Goal: Information Seeking & Learning: Learn about a topic

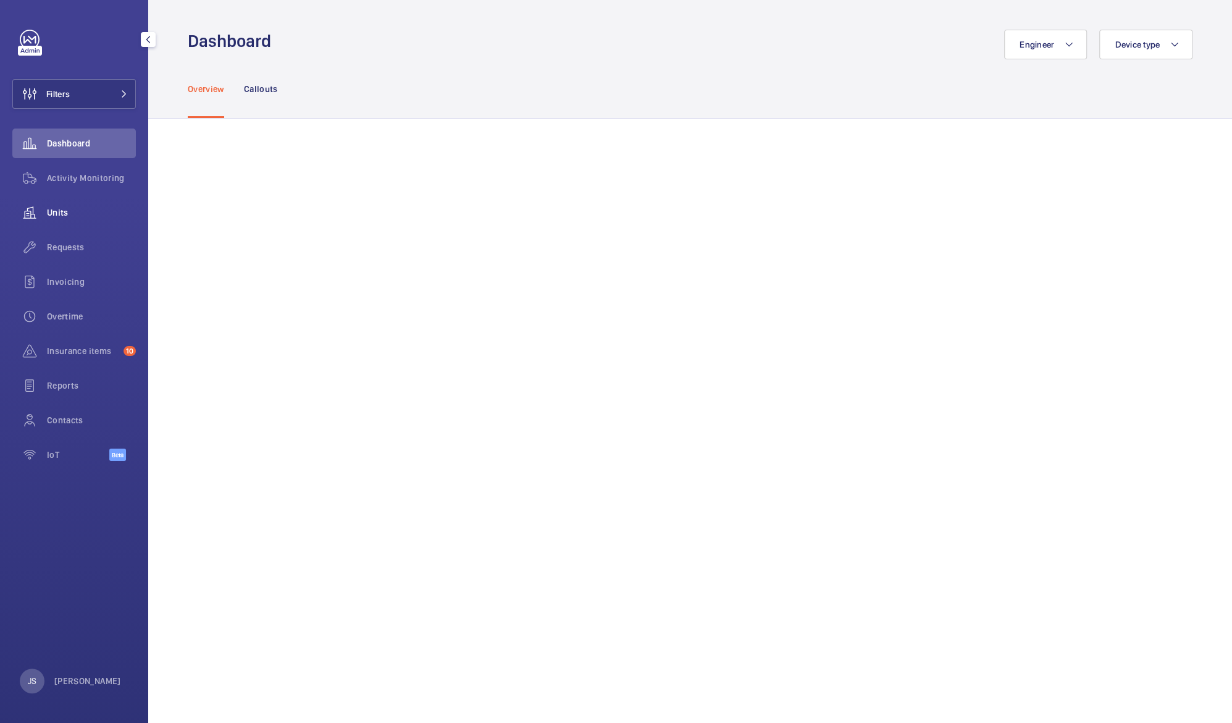
click at [67, 205] on div "Units" at bounding box center [74, 213] width 124 height 30
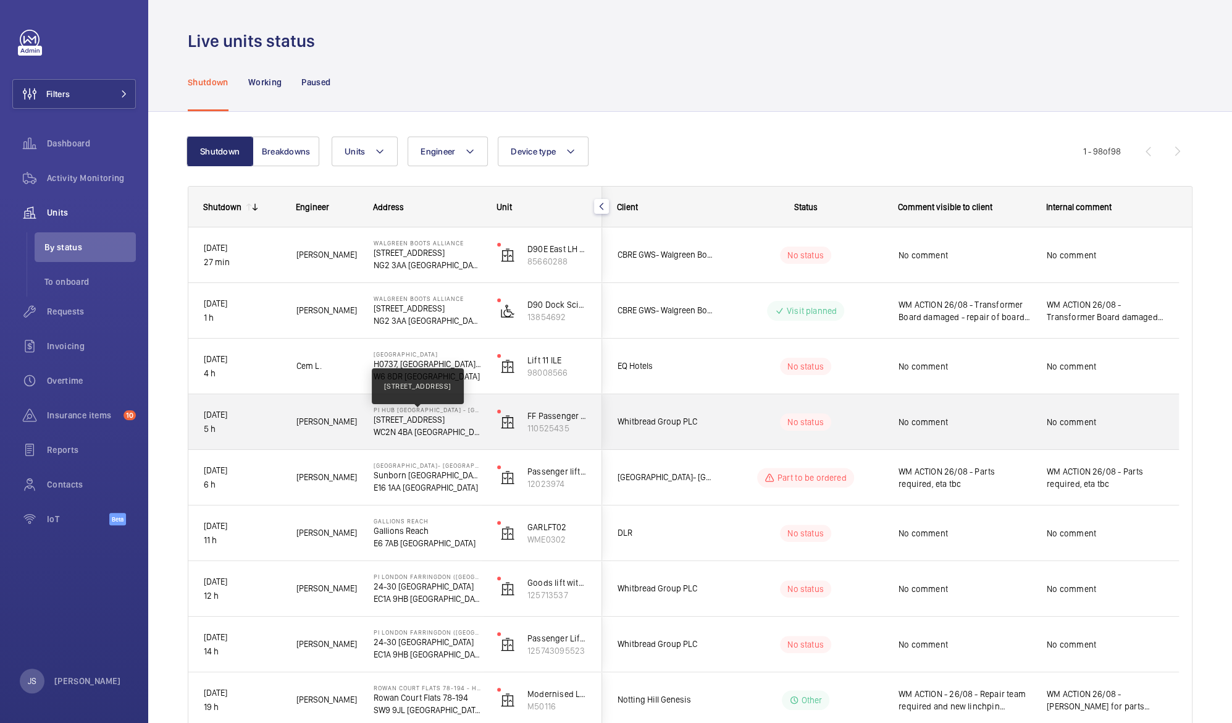
click at [392, 424] on p "[STREET_ADDRESS]" at bounding box center [427, 419] width 107 height 12
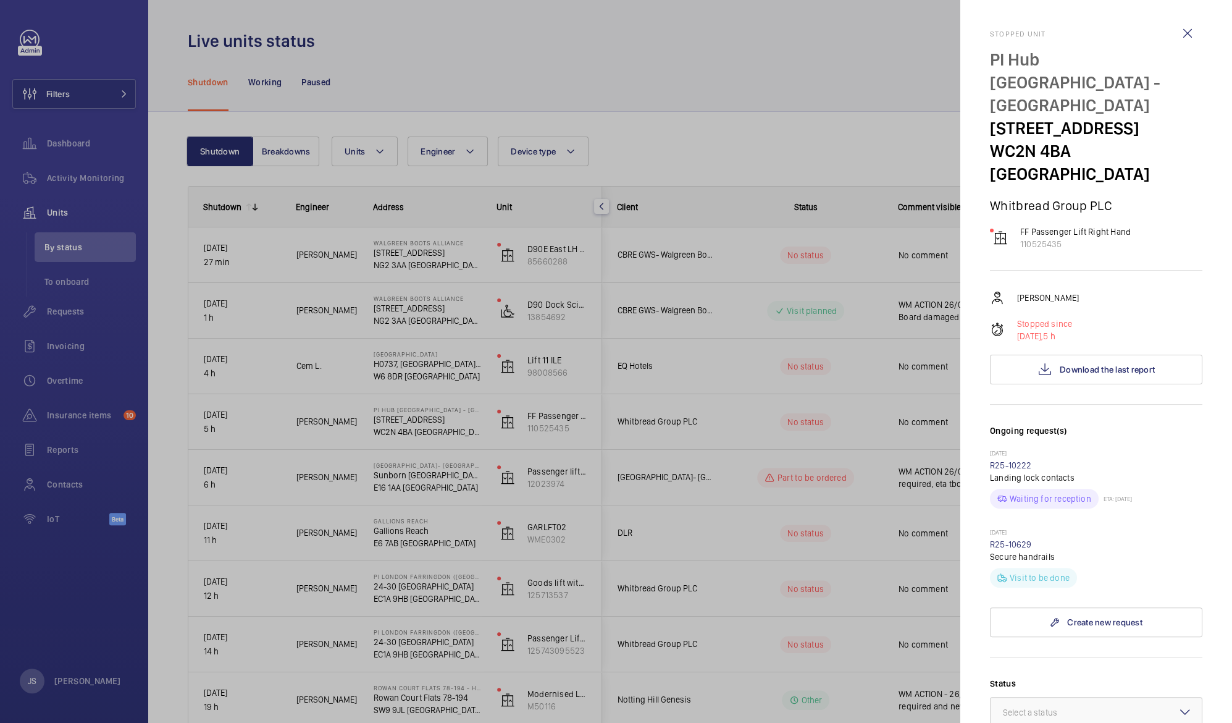
click at [409, 255] on div at bounding box center [616, 361] width 1232 height 723
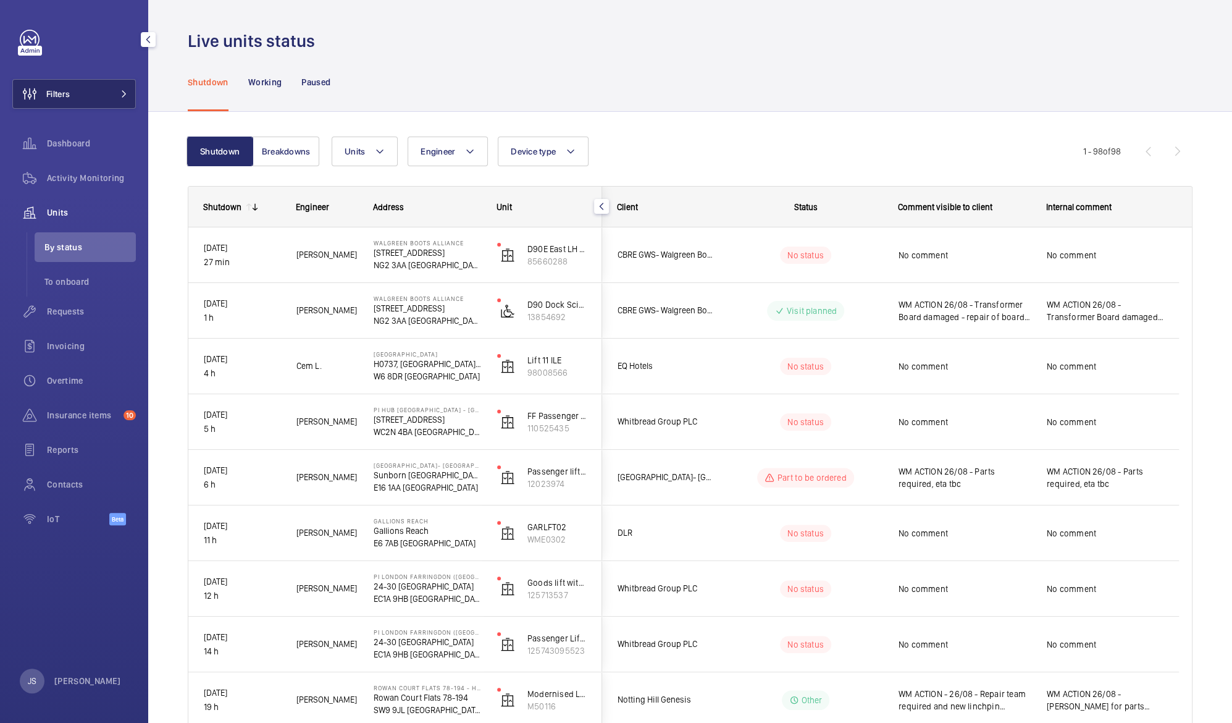
click at [75, 98] on button "Filters" at bounding box center [74, 94] width 124 height 30
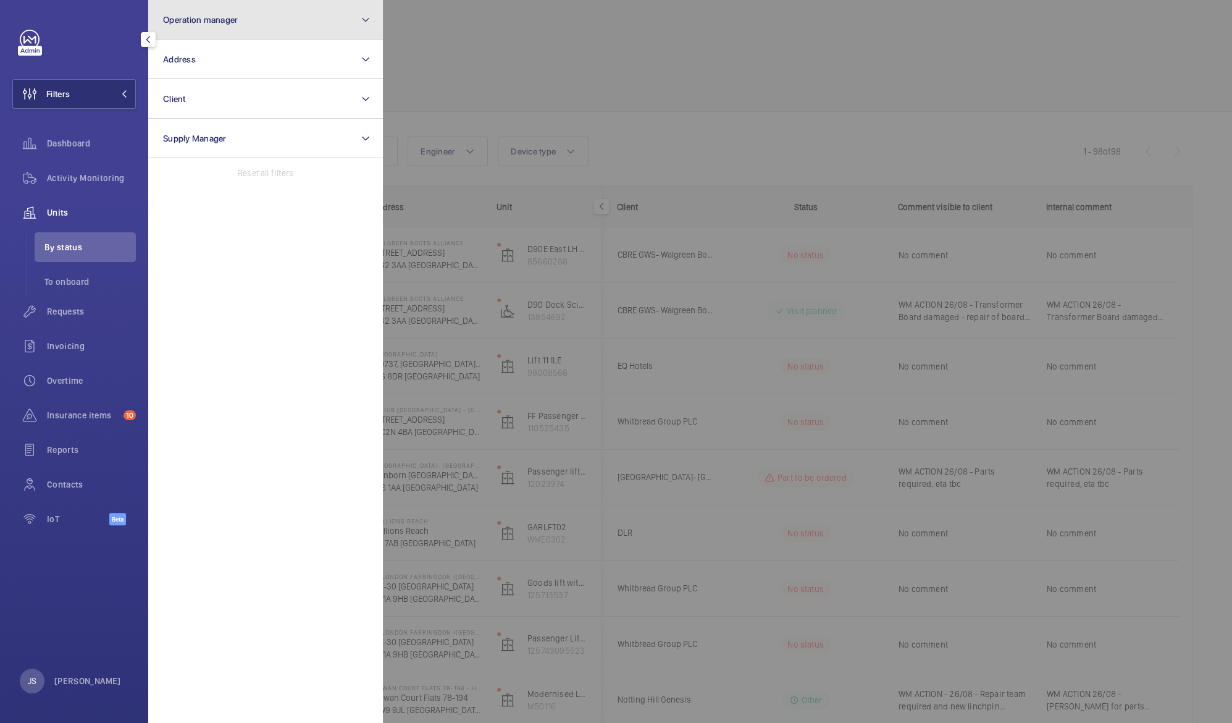
click at [182, 28] on button "Operation manager" at bounding box center [265, 20] width 235 height 40
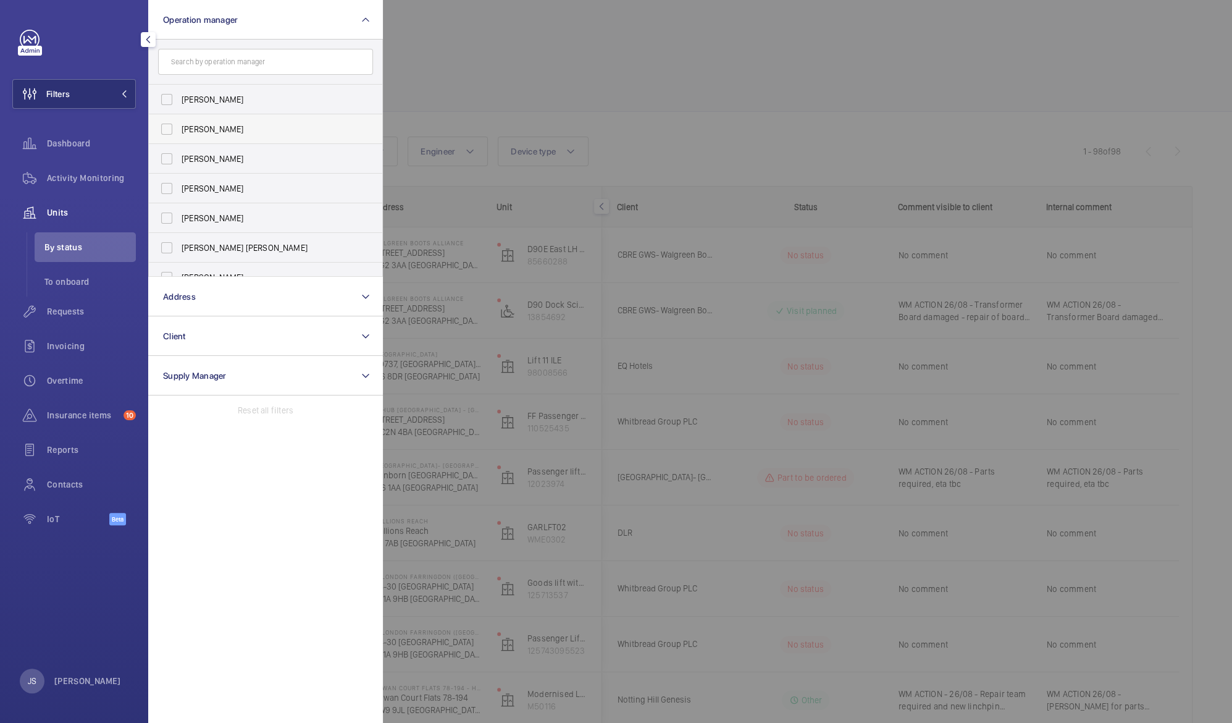
click at [193, 138] on label "[PERSON_NAME]" at bounding box center [256, 129] width 215 height 30
click at [179, 138] on input "[PERSON_NAME]" at bounding box center [166, 129] width 25 height 25
checkbox input "true"
click at [451, 278] on div at bounding box center [999, 361] width 1232 height 723
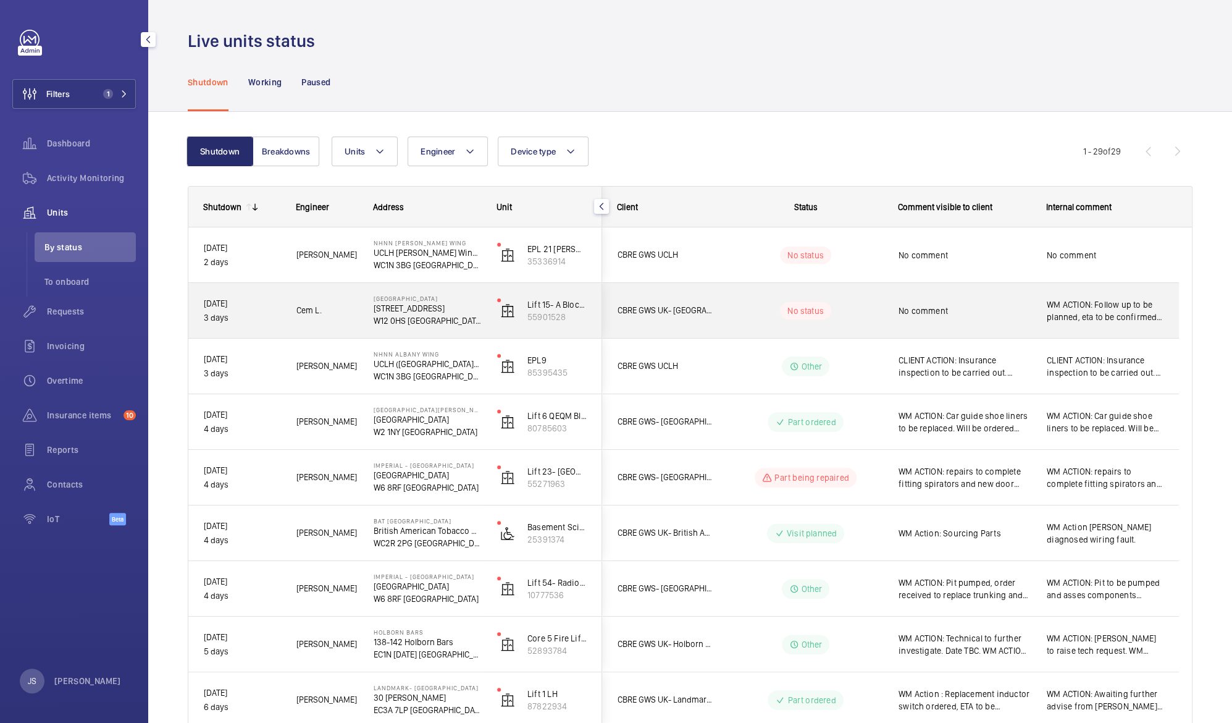
click at [1063, 308] on span "WM ACTION: Follow up to be planned, eta to be confirmed. 26/08 [GEOGRAPHIC_DATA]" at bounding box center [1105, 310] width 117 height 25
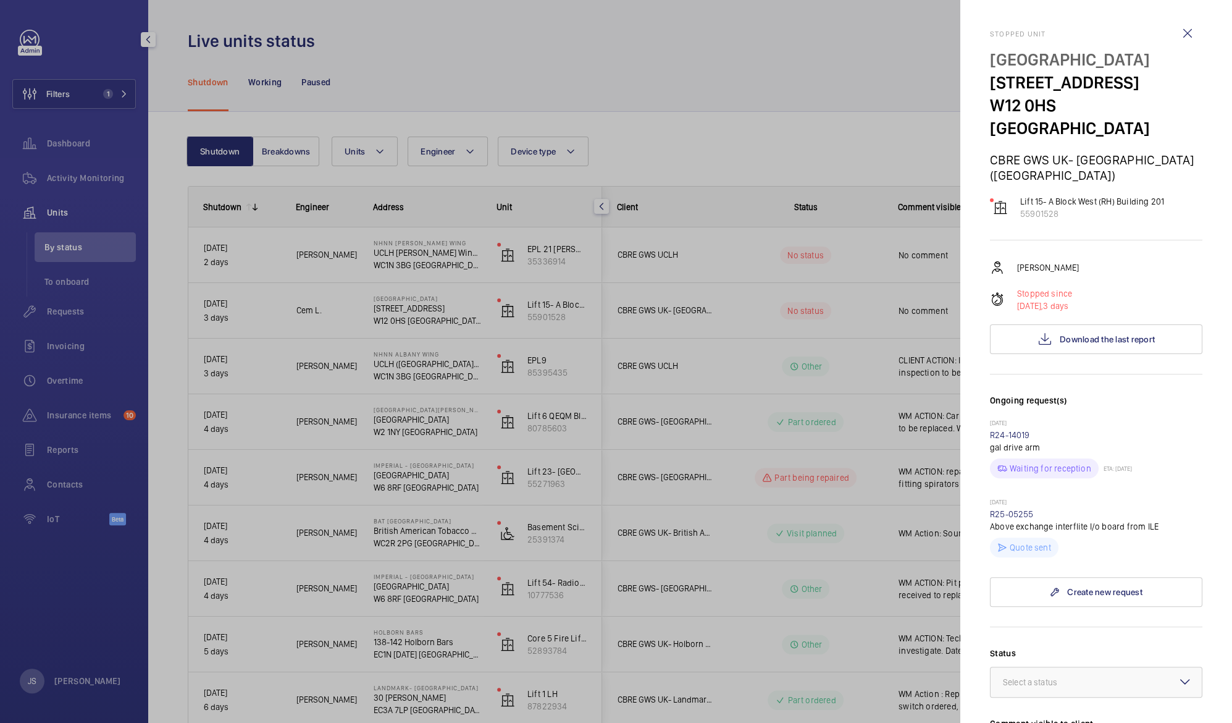
click at [899, 91] on div at bounding box center [616, 361] width 1232 height 723
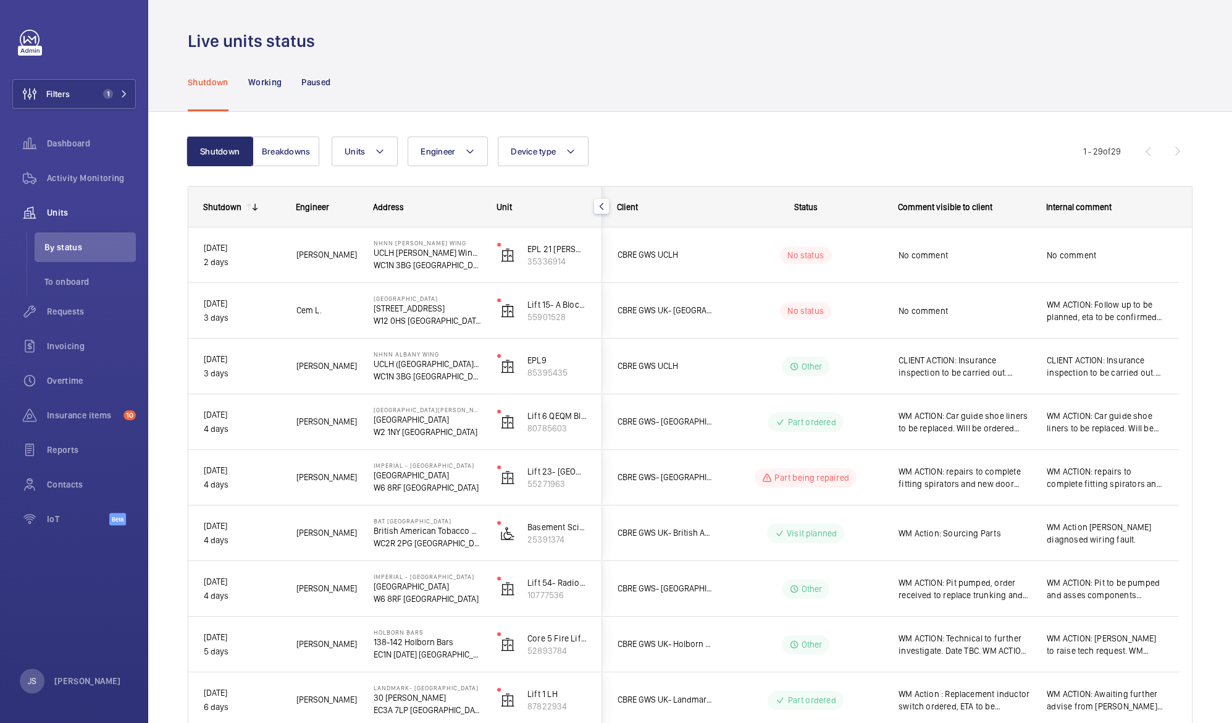
click at [74, 256] on li "By status" at bounding box center [85, 247] width 101 height 30
click at [45, 219] on wm-front-icon-button at bounding box center [29, 213] width 35 height 30
click at [59, 232] on li "By status" at bounding box center [85, 247] width 101 height 30
click at [295, 158] on button "Breakdowns" at bounding box center [286, 151] width 67 height 30
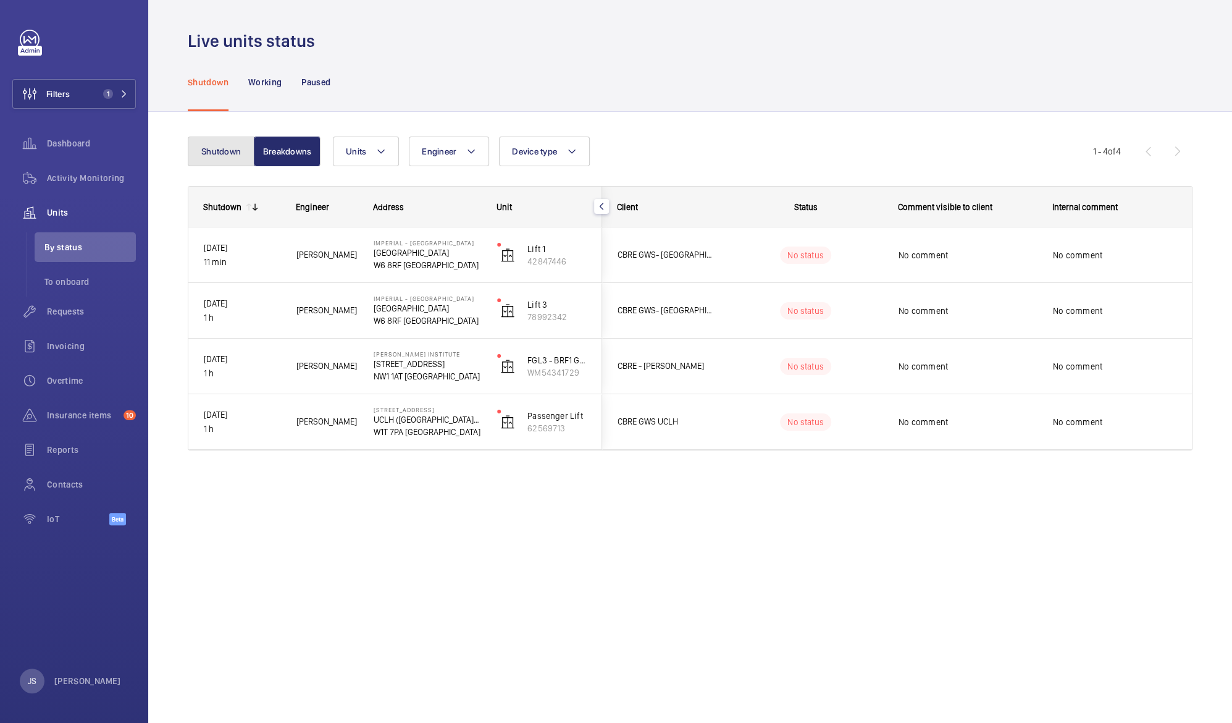
click at [231, 148] on button "Shutdown" at bounding box center [221, 151] width 67 height 30
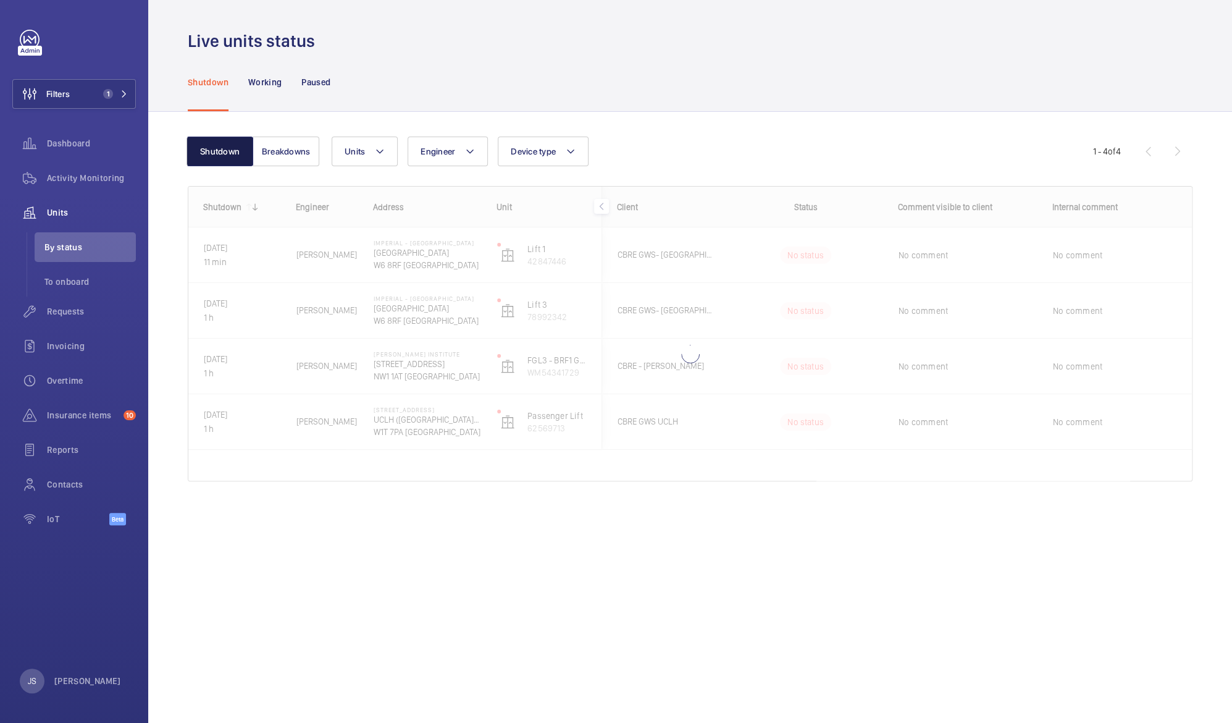
click at [231, 148] on button "Shutdown" at bounding box center [219, 151] width 67 height 30
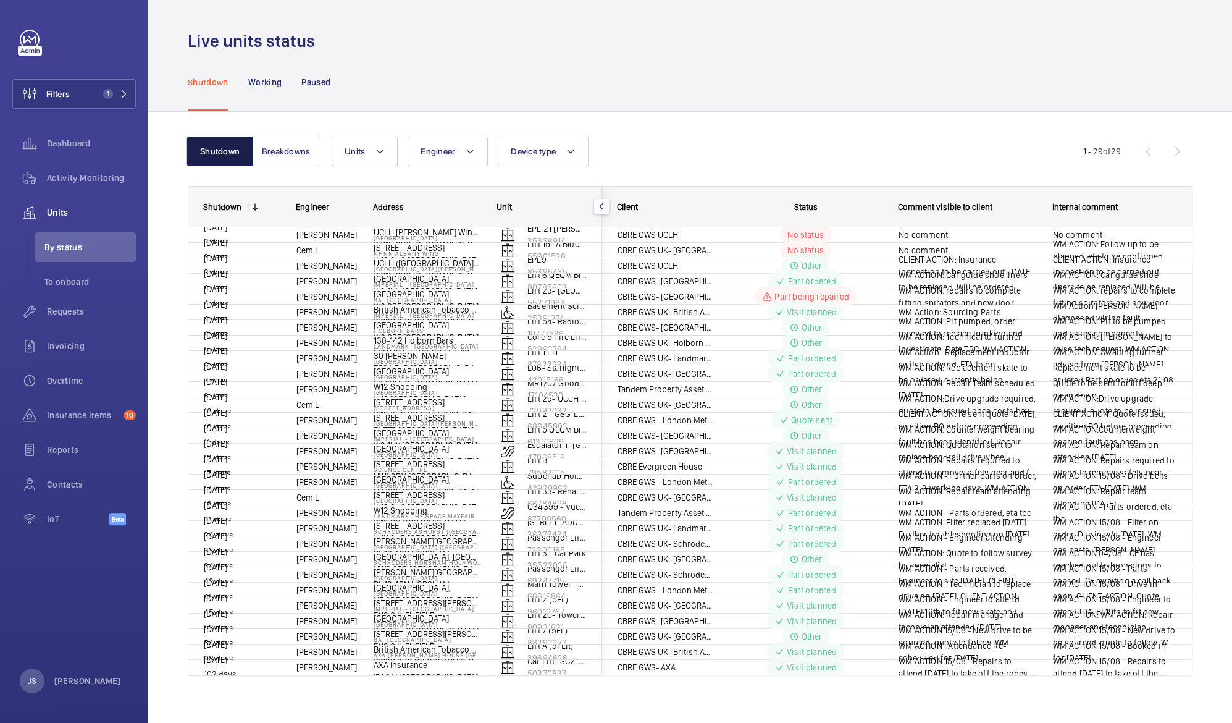
click at [231, 148] on button "Shutdown" at bounding box center [219, 151] width 67 height 30
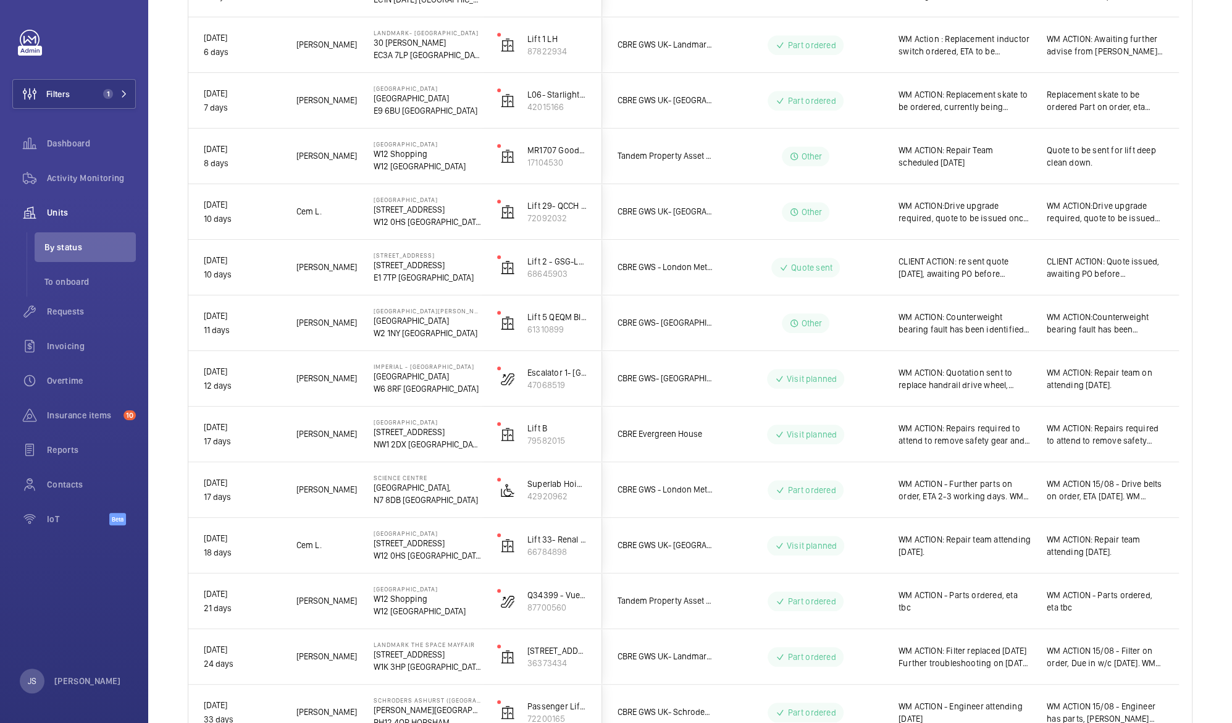
scroll to position [1176, 0]
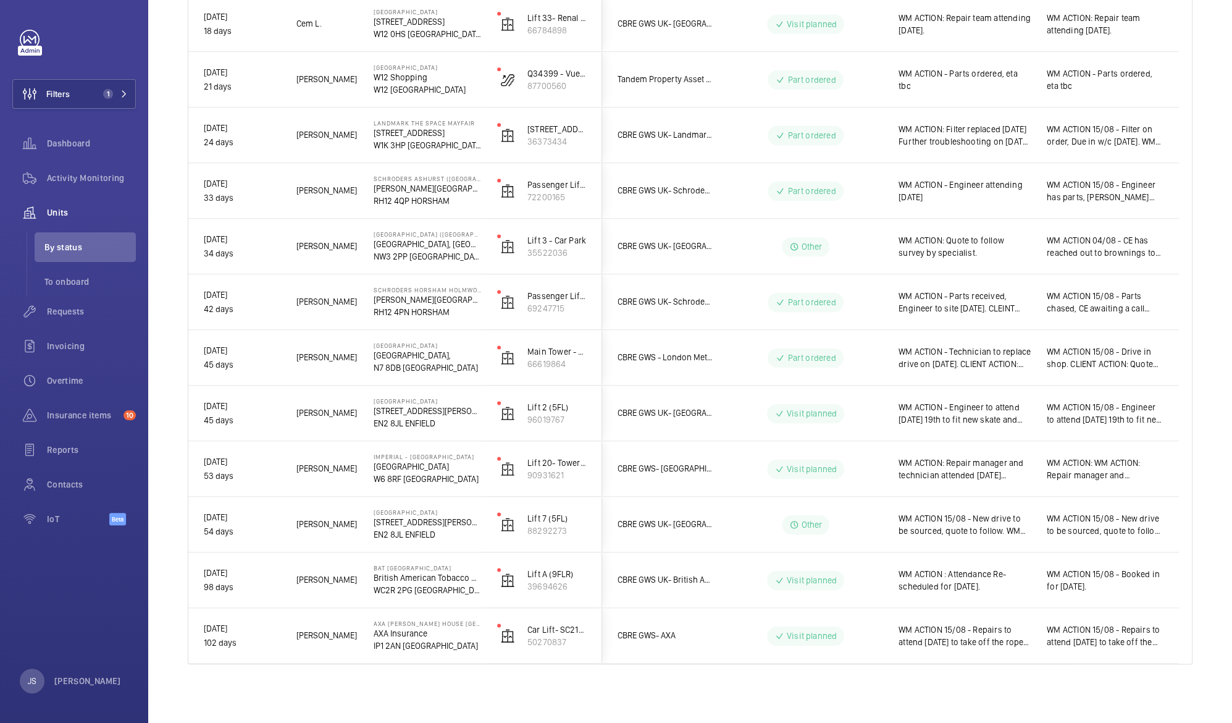
click at [400, 257] on p "NW3 2PP [GEOGRAPHIC_DATA]" at bounding box center [427, 256] width 107 height 12
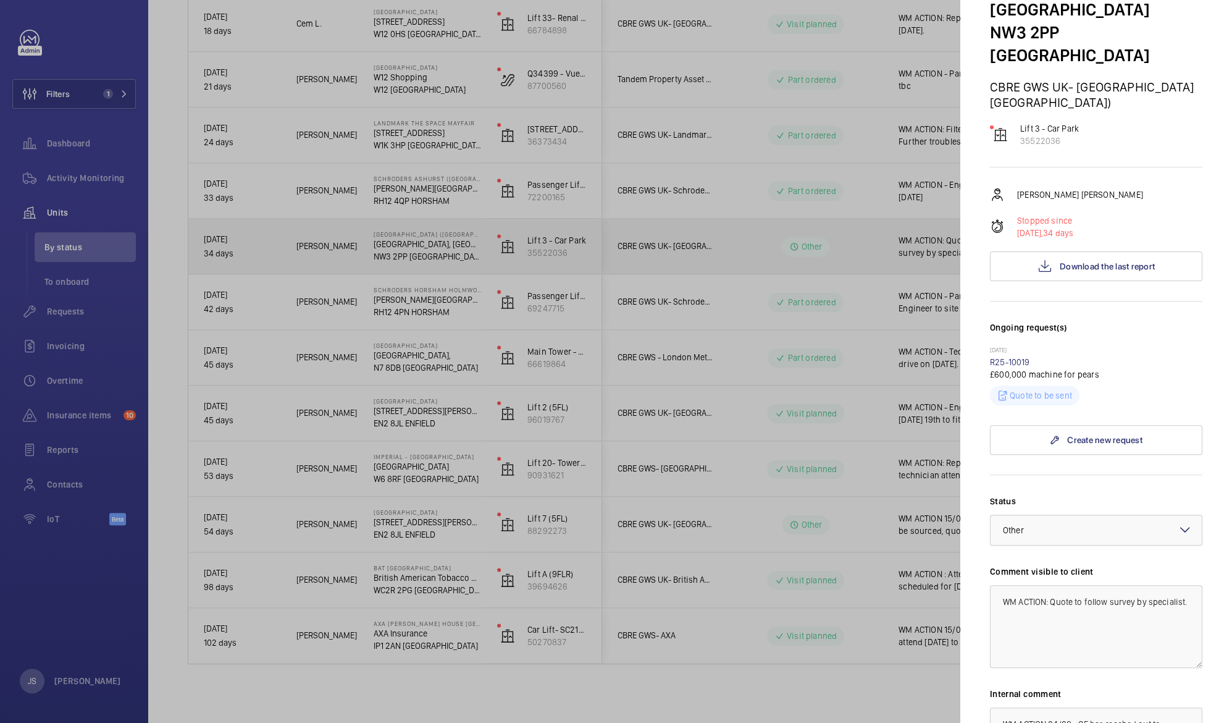
scroll to position [282, 0]
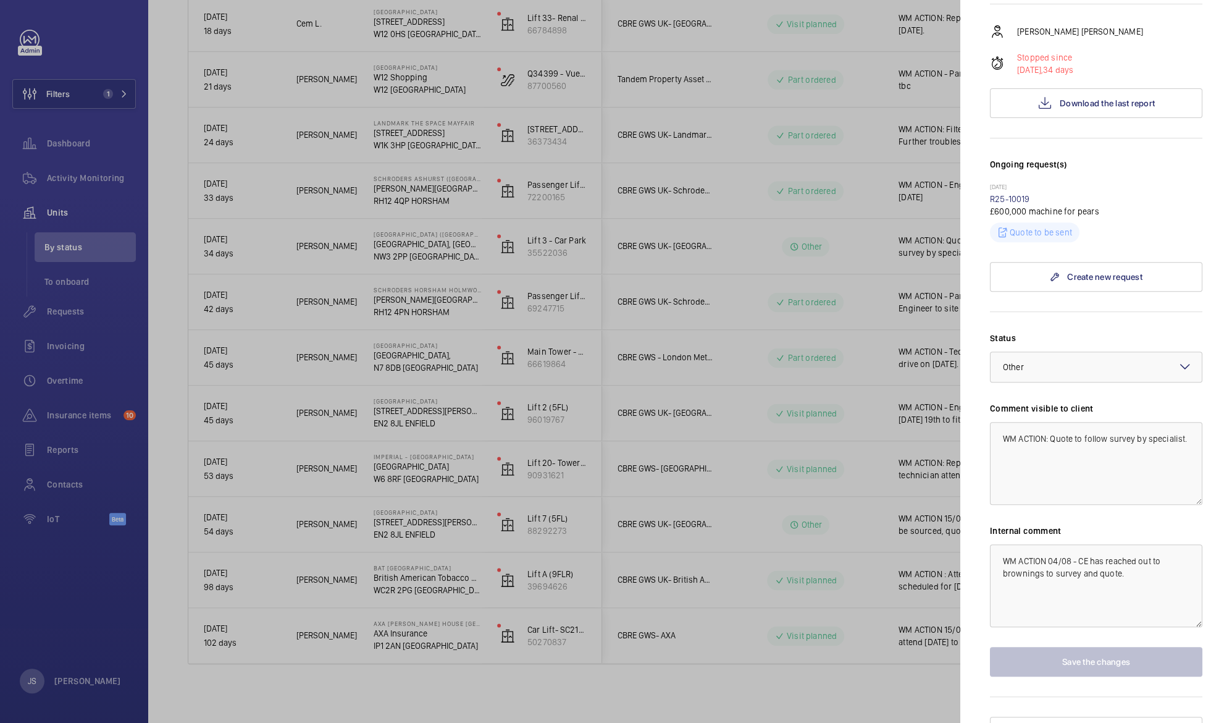
click at [393, 335] on div at bounding box center [616, 361] width 1232 height 723
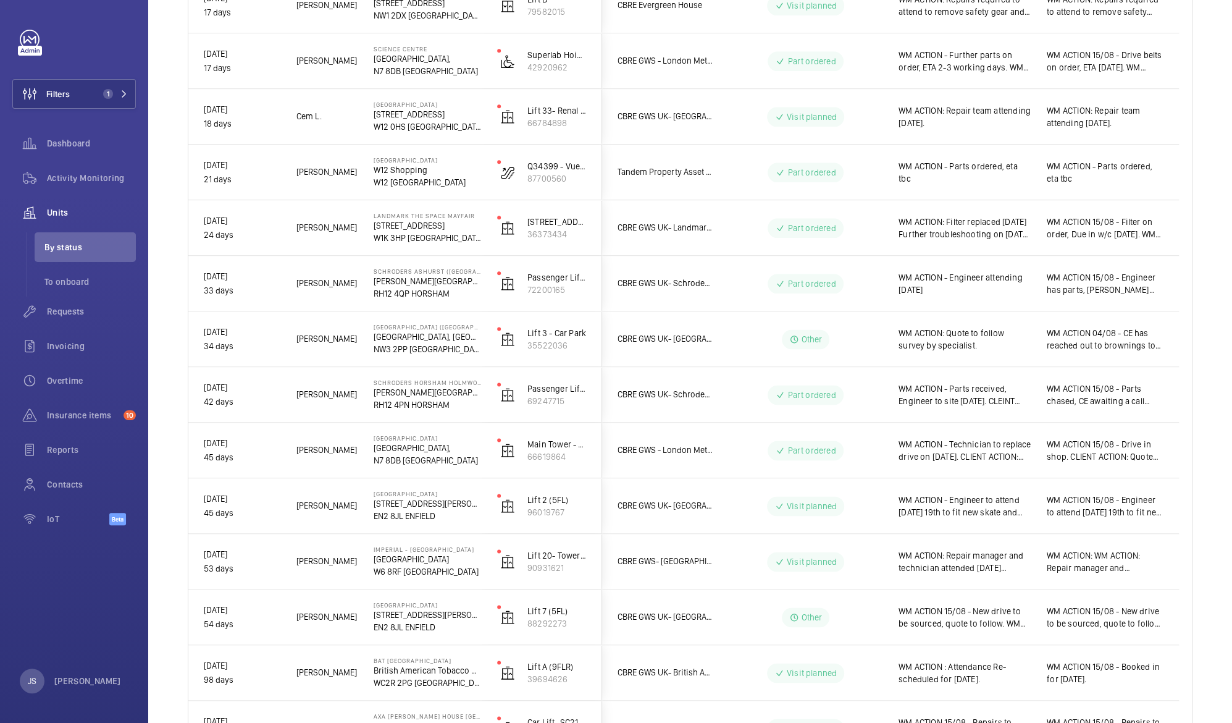
scroll to position [1176, 0]
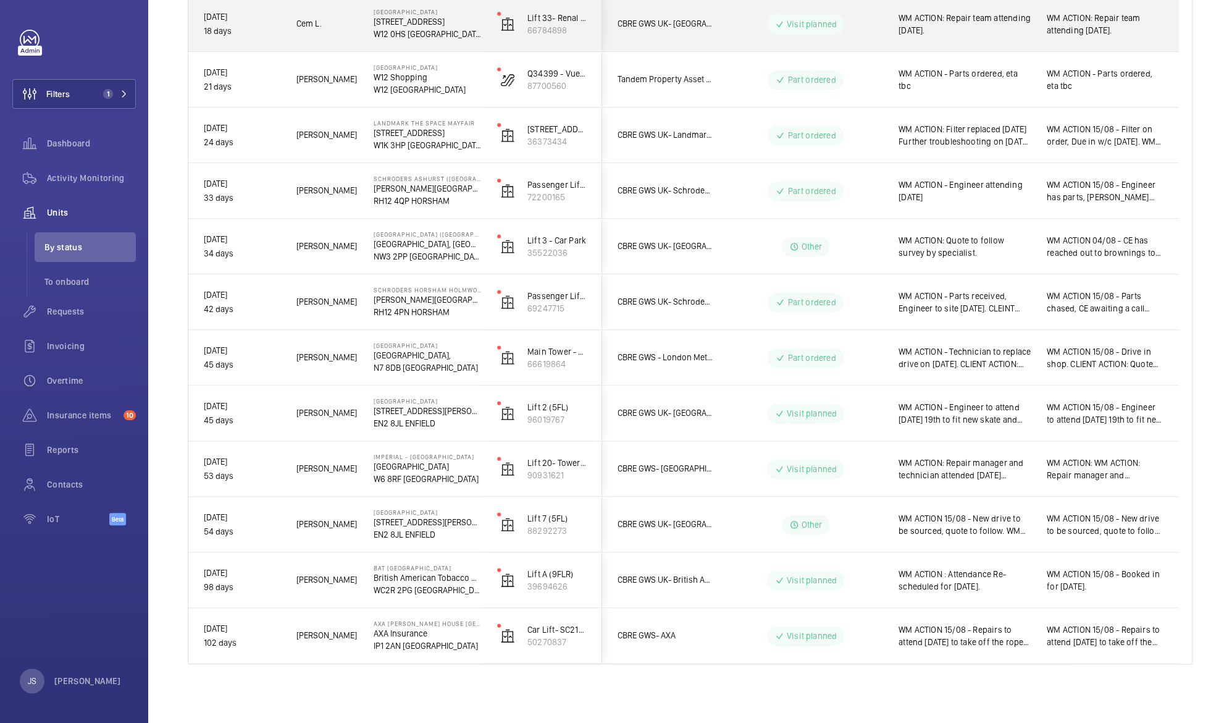
click at [953, 470] on span "WM ACTION: Repair manager and technician attended [DATE] [PERSON_NAME] will adv…" at bounding box center [964, 468] width 132 height 25
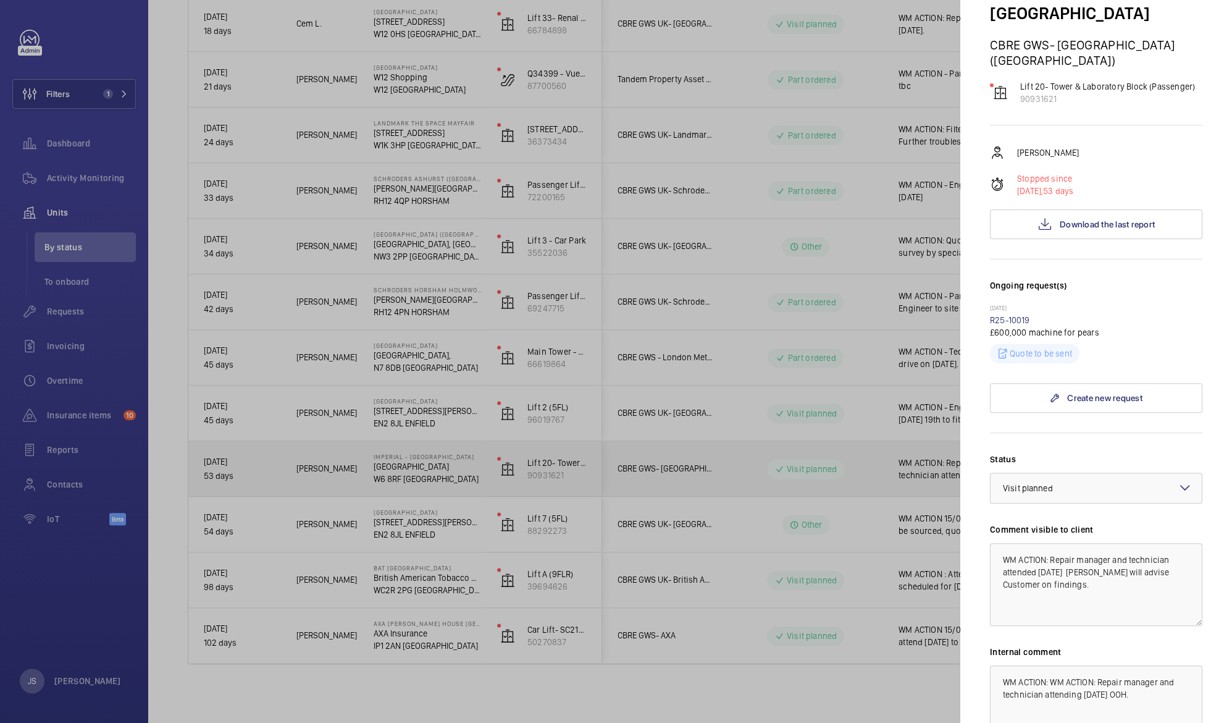
scroll to position [259, 0]
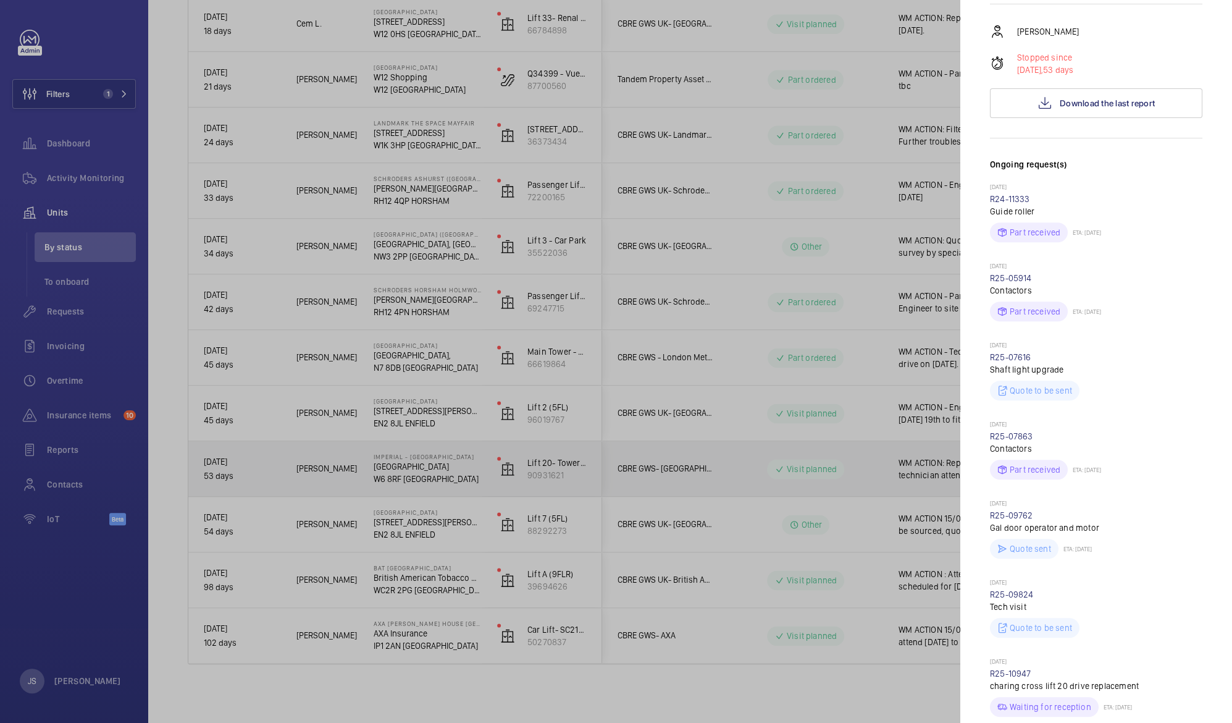
click at [984, 385] on mat-sidenav "Stopped unit Imperial - [GEOGRAPHIC_DATA] [GEOGRAPHIC_DATA] [GEOGRAPHIC_DATA] (…" at bounding box center [1096, 361] width 272 height 723
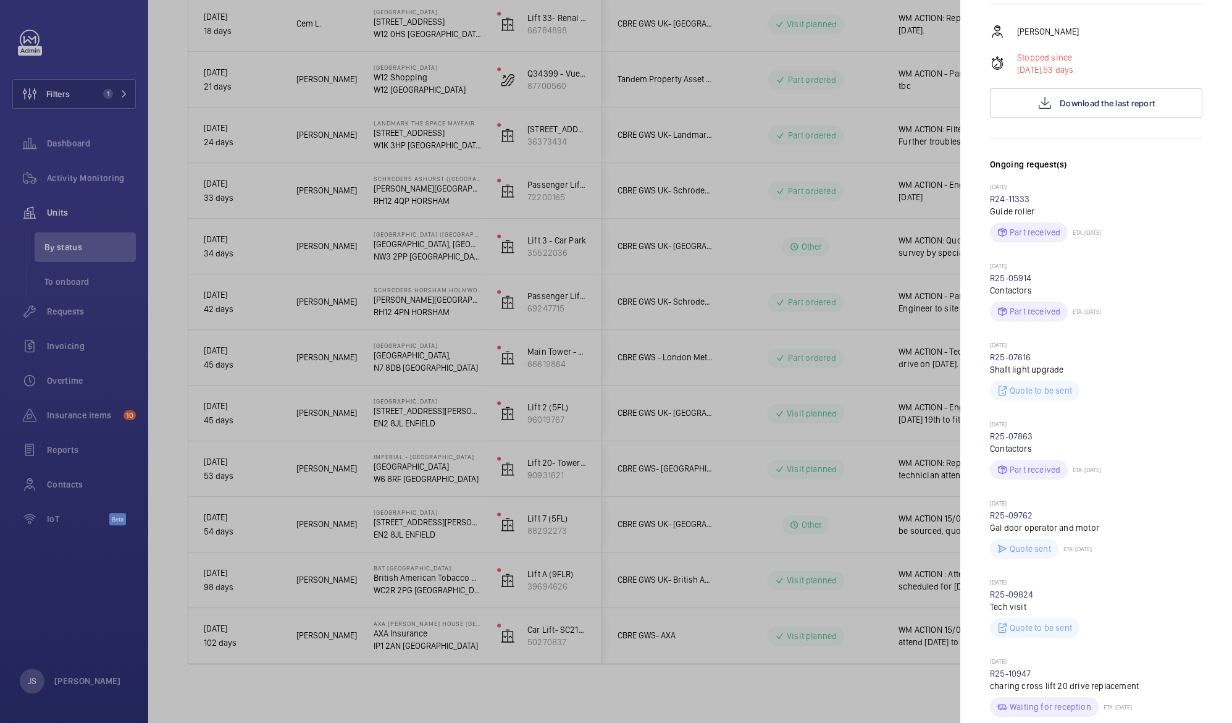
click at [860, 334] on div at bounding box center [616, 361] width 1232 height 723
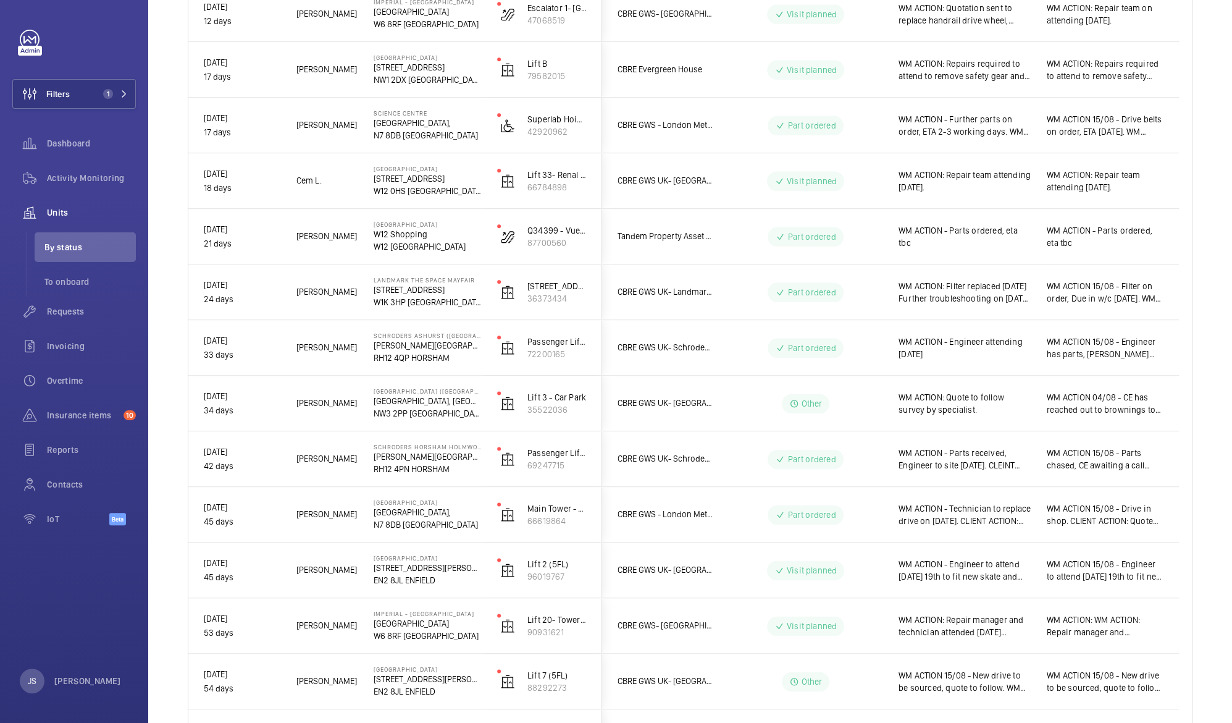
scroll to position [1019, 0]
